Goal: Find specific page/section: Find specific page/section

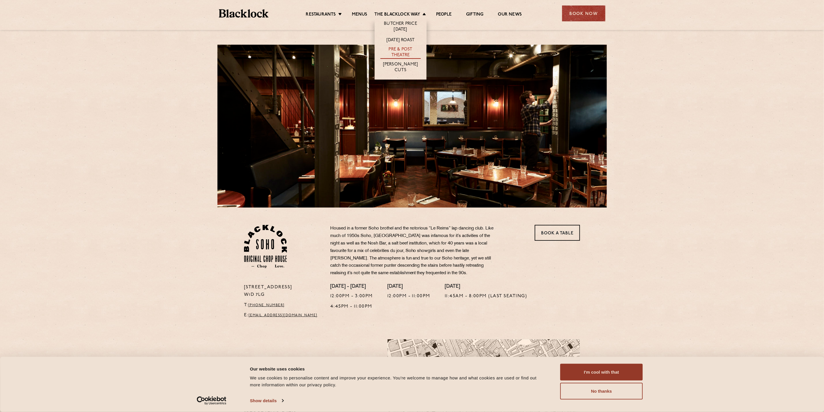
click at [398, 52] on link "Pre & Post Theatre" at bounding box center [400, 53] width 40 height 12
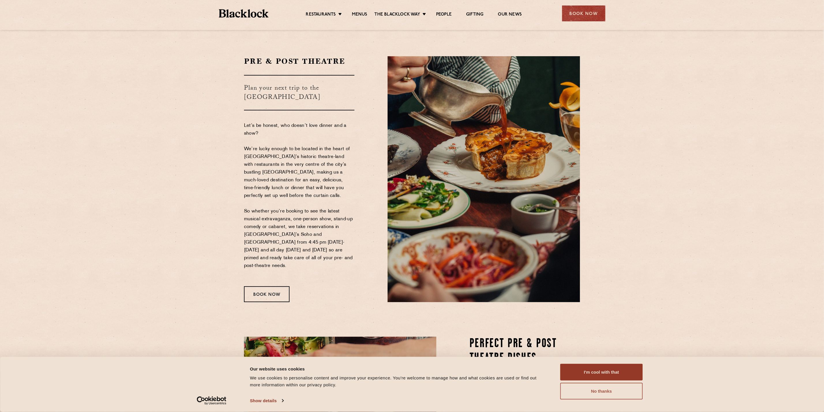
click at [598, 391] on button "No thanks" at bounding box center [601, 391] width 82 height 17
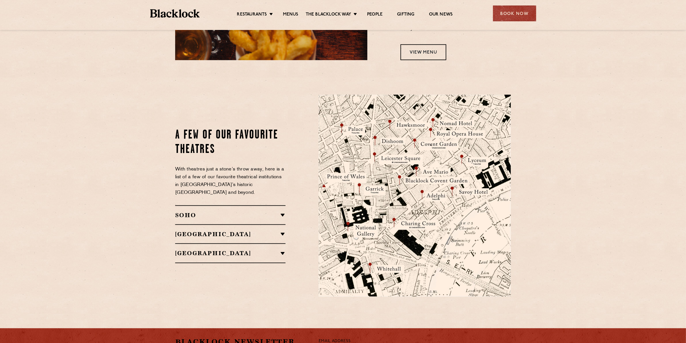
scroll to position [432, 0]
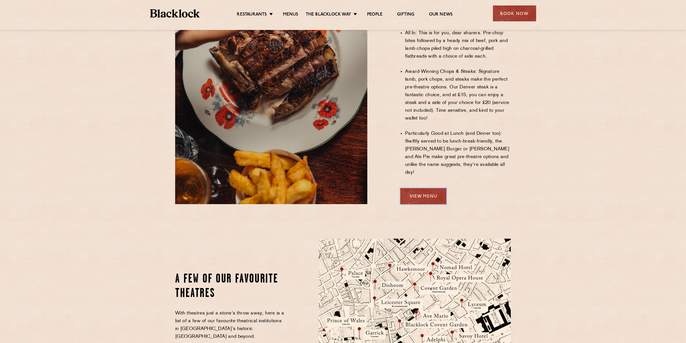
click at [420, 189] on link "View Menu" at bounding box center [424, 197] width 46 height 16
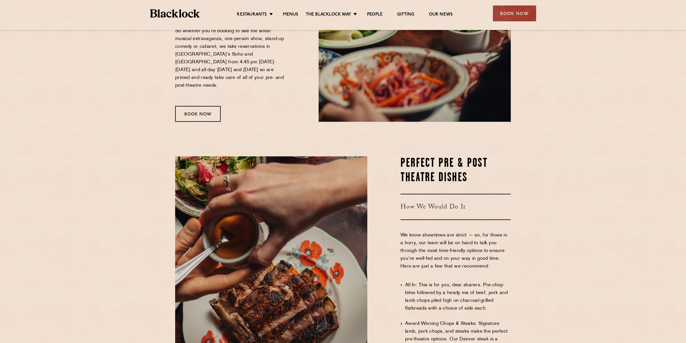
scroll to position [324, 0]
